Goal: Navigation & Orientation: Find specific page/section

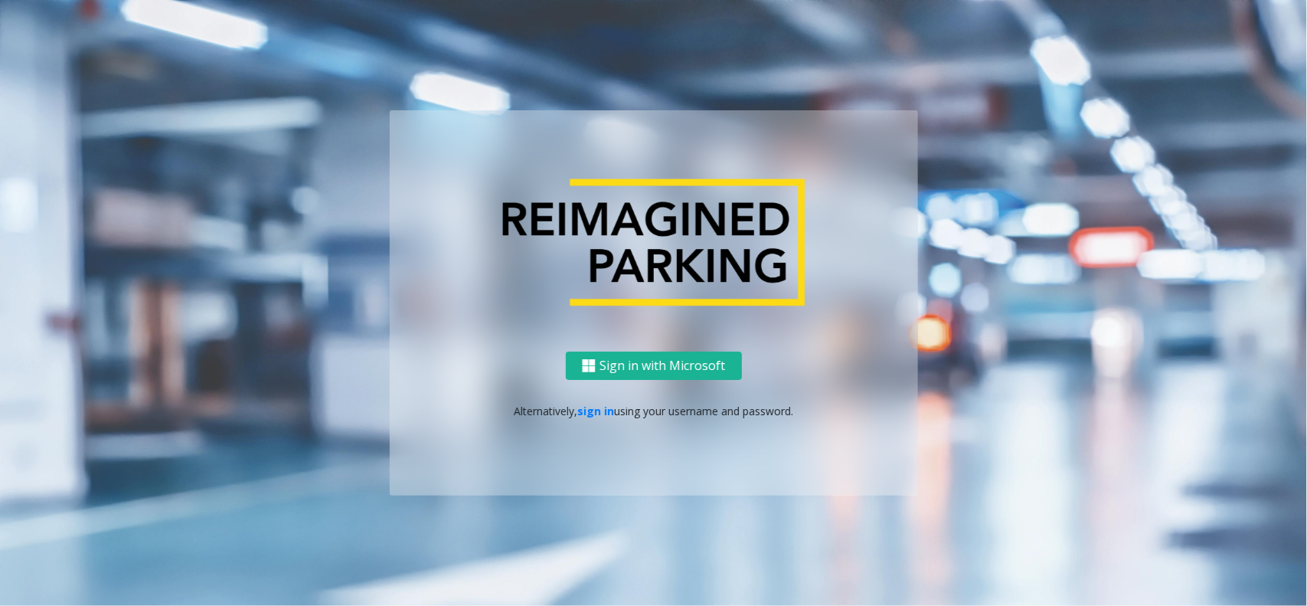
click at [606, 417] on p "Alternatively, sign in using your username and password." at bounding box center [654, 411] width 498 height 16
click at [606, 407] on link "sign in" at bounding box center [595, 410] width 37 height 15
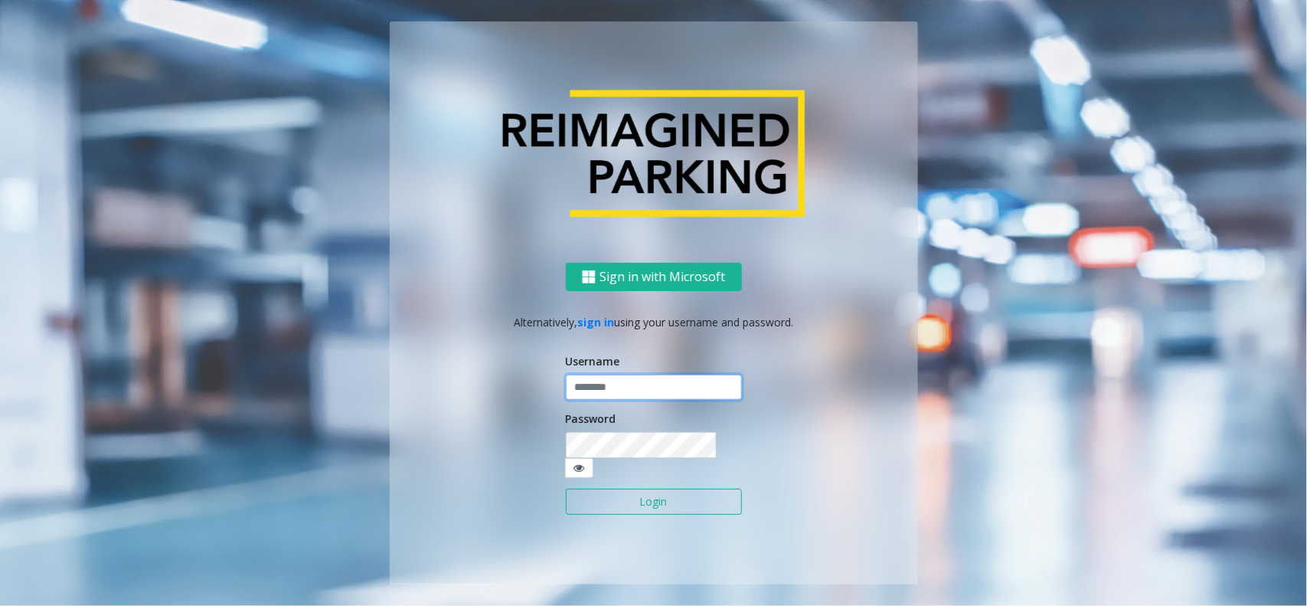
click at [622, 396] on input "text" at bounding box center [654, 387] width 176 height 26
type input "**********"
click at [639, 498] on button "Login" at bounding box center [654, 501] width 176 height 26
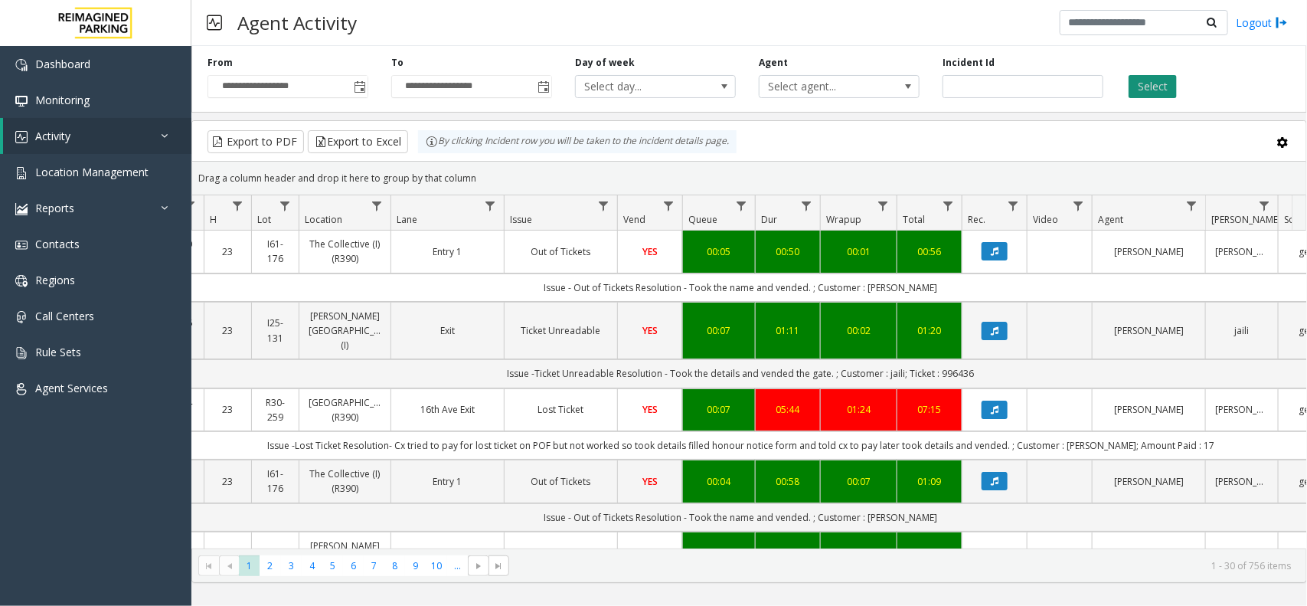
click at [1157, 81] on button "Select" at bounding box center [1152, 86] width 48 height 23
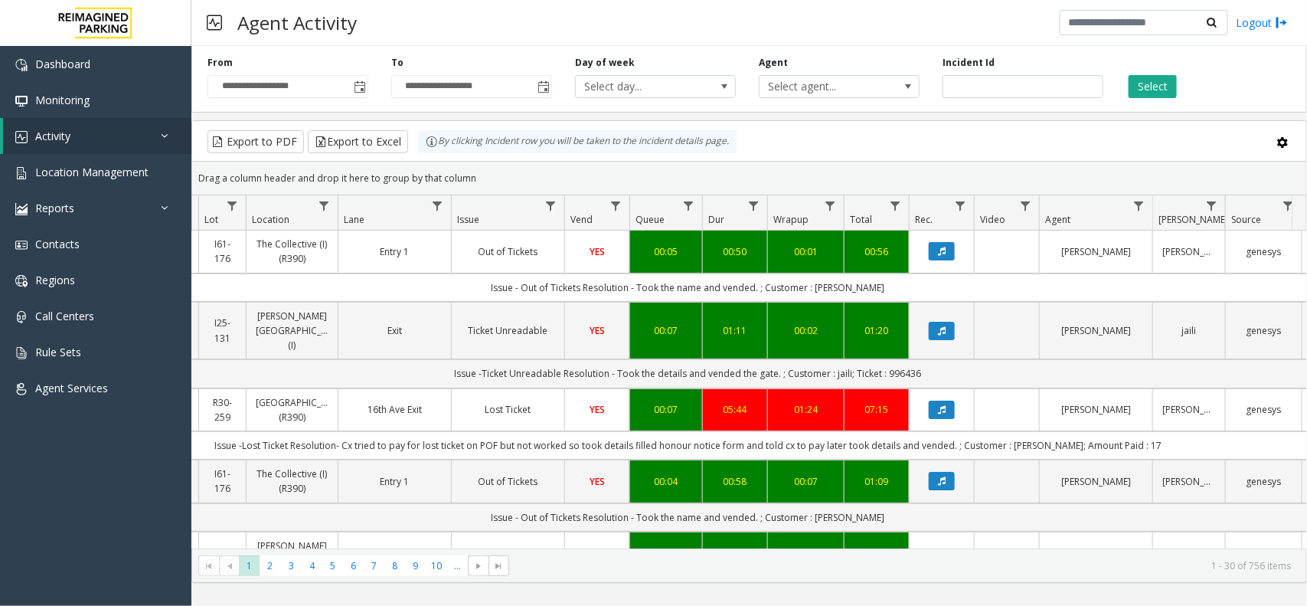
scroll to position [0, 269]
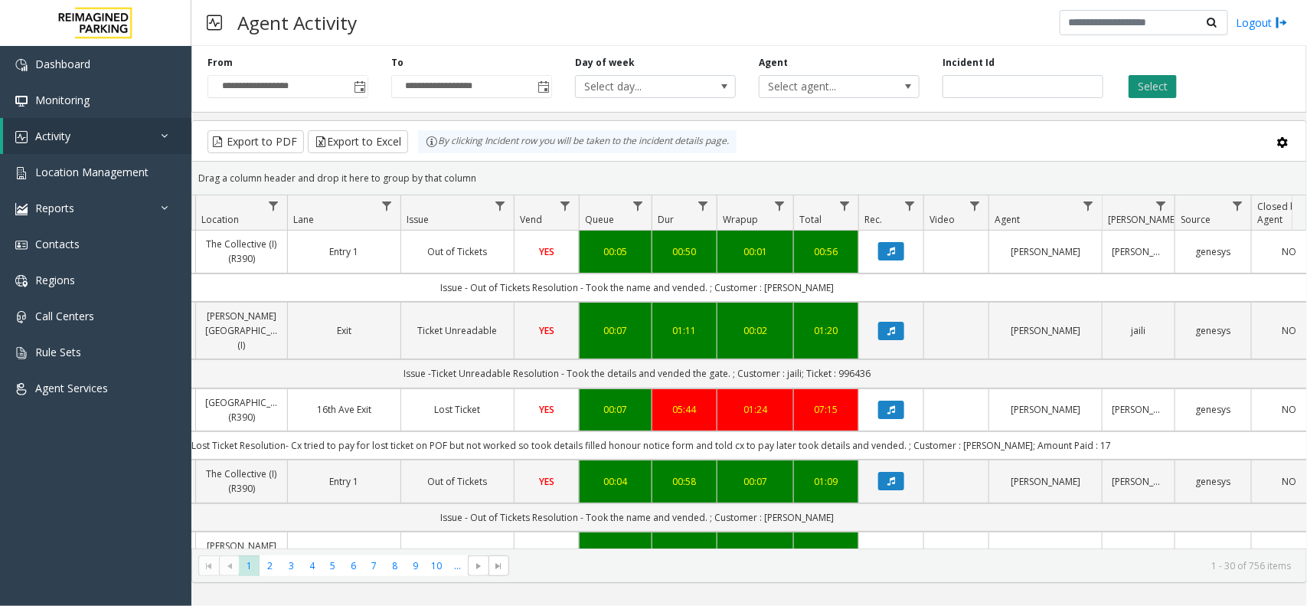
click at [1160, 90] on button "Select" at bounding box center [1152, 86] width 48 height 23
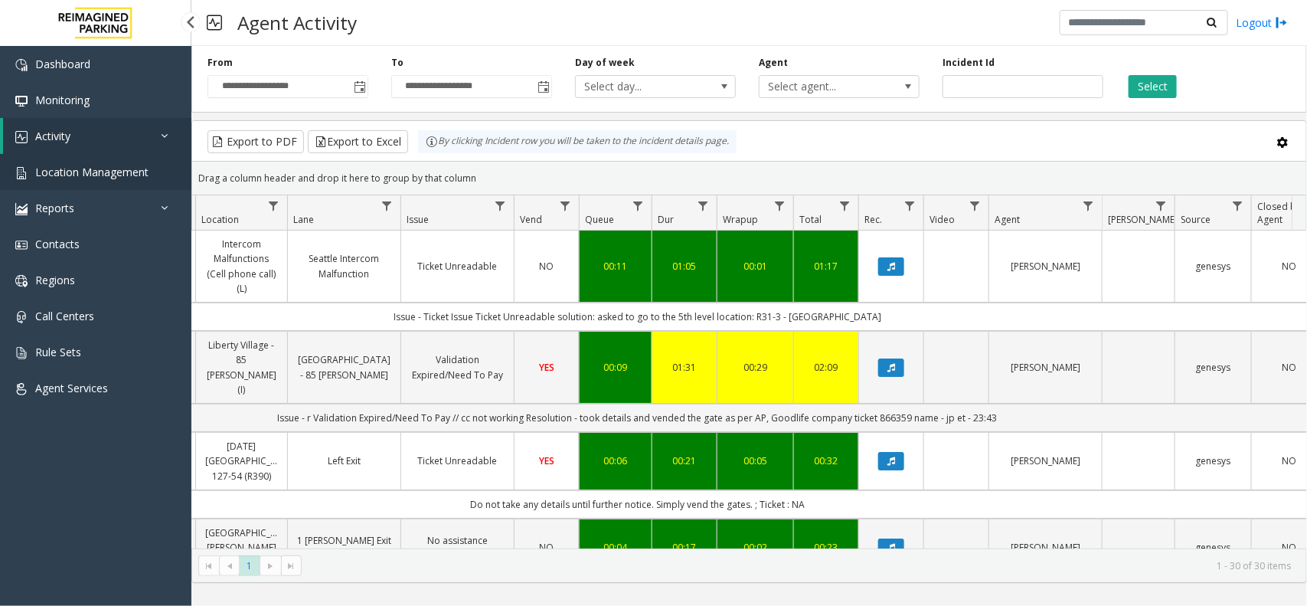
click at [129, 158] on link "Location Management" at bounding box center [95, 172] width 191 height 36
click at [134, 178] on span "Location Management" at bounding box center [91, 172] width 113 height 15
